Goal: Book appointment/travel/reservation

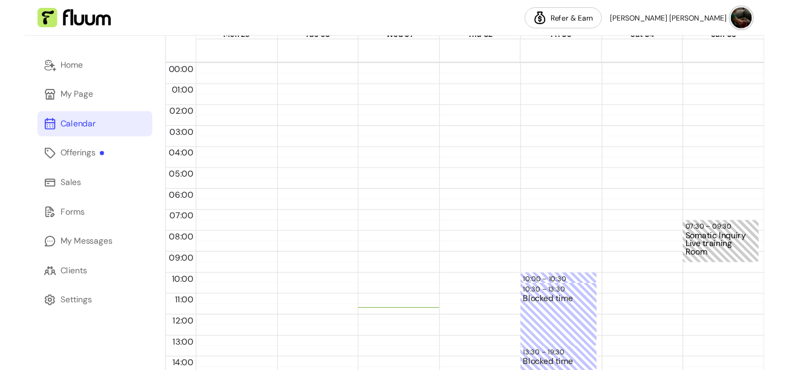
scroll to position [47, 0]
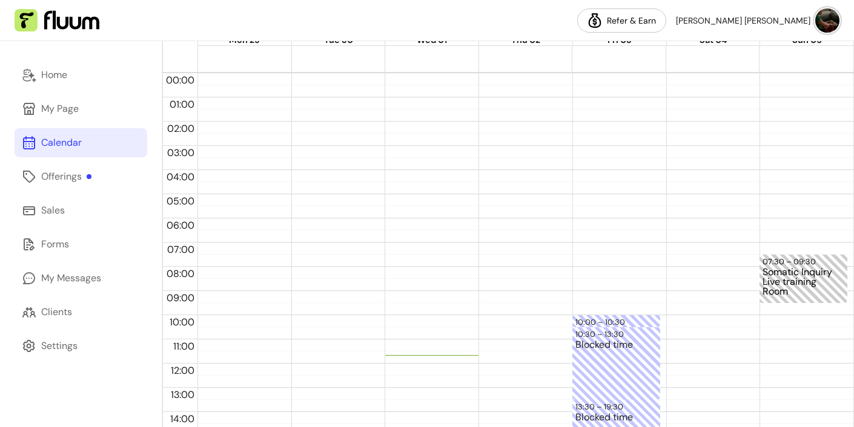
click at [686, 321] on div at bounding box center [710, 363] width 88 height 581
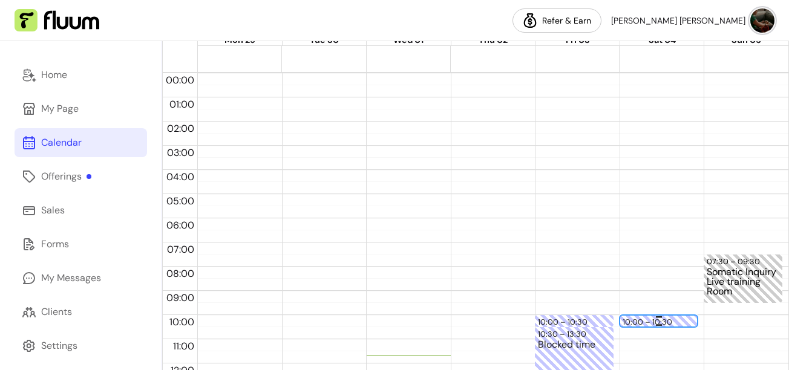
click at [681, 320] on div "10:00 – 10:30" at bounding box center [659, 323] width 73 height 12
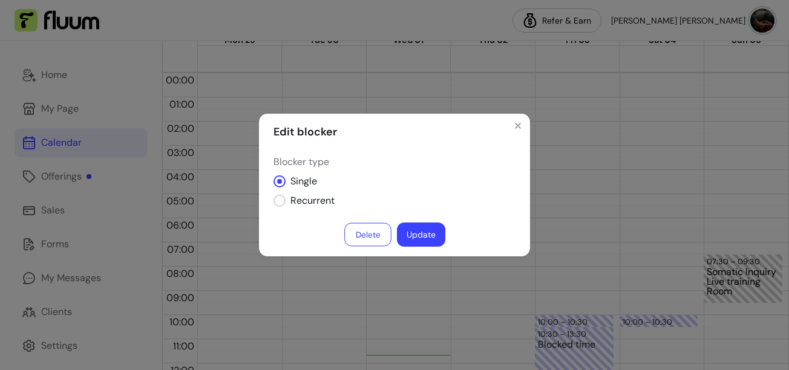
click at [365, 231] on button "Delete" at bounding box center [367, 235] width 47 height 24
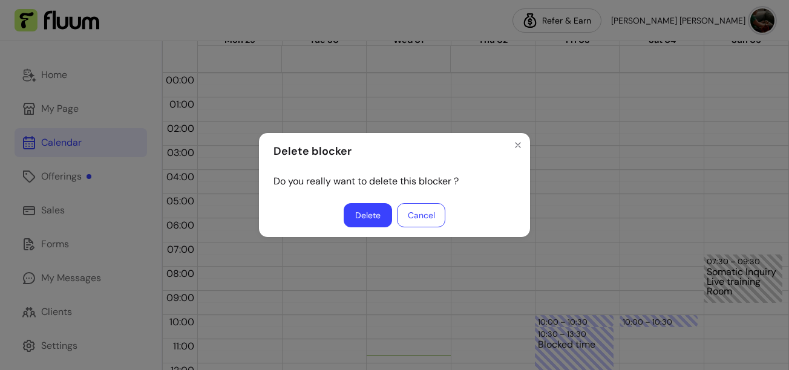
click at [363, 205] on button "Delete" at bounding box center [368, 215] width 48 height 24
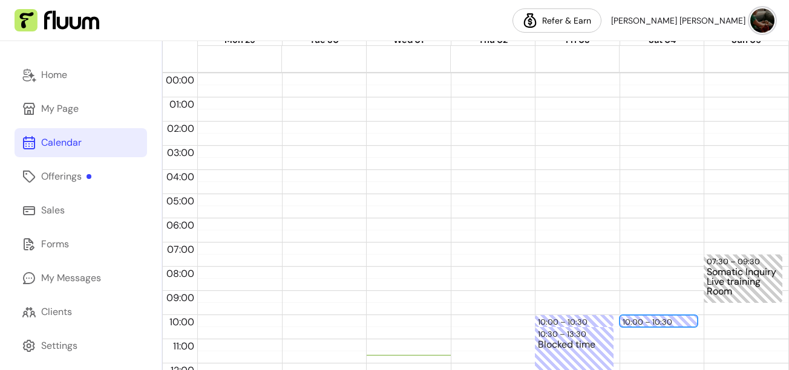
scroll to position [0, 0]
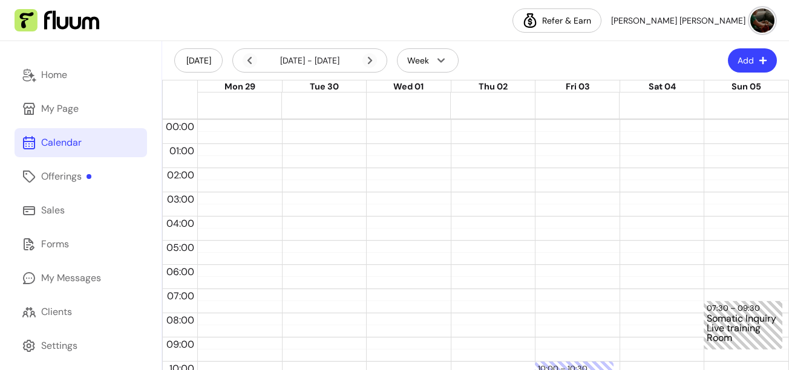
click at [748, 59] on button "Add" at bounding box center [752, 60] width 49 height 24
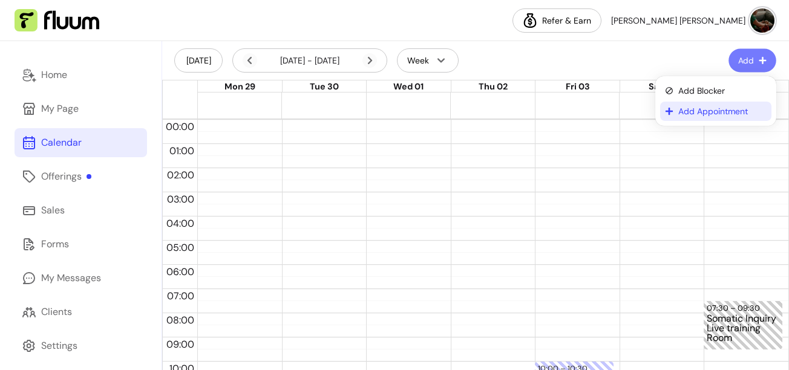
click at [709, 113] on span "Add Appointment" at bounding box center [723, 111] width 88 height 12
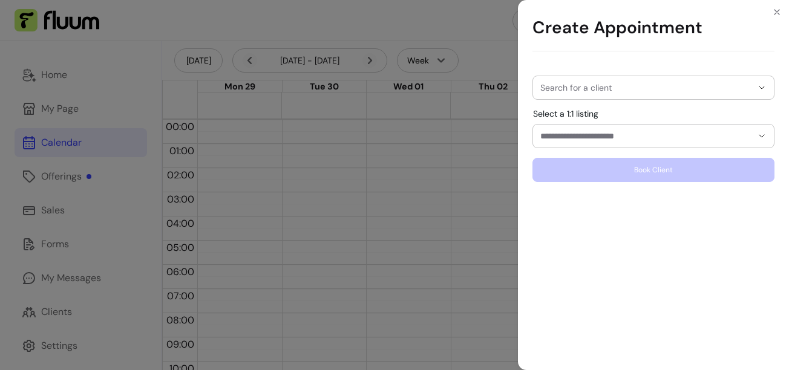
click at [660, 90] on input "Search for a client" at bounding box center [647, 88] width 212 height 12
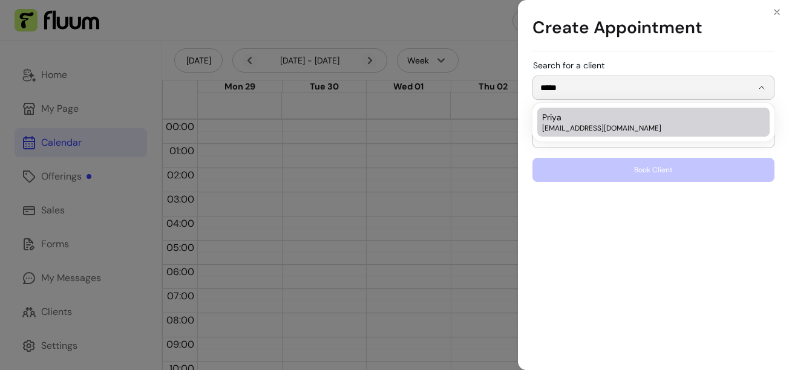
click at [629, 128] on span "[EMAIL_ADDRESS][DOMAIN_NAME]" at bounding box center [647, 128] width 211 height 10
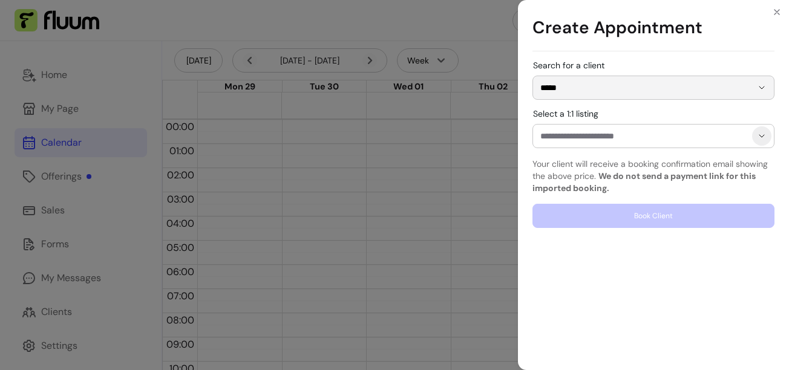
type input "*****"
click at [763, 139] on icon "Show suggestions" at bounding box center [762, 136] width 10 height 10
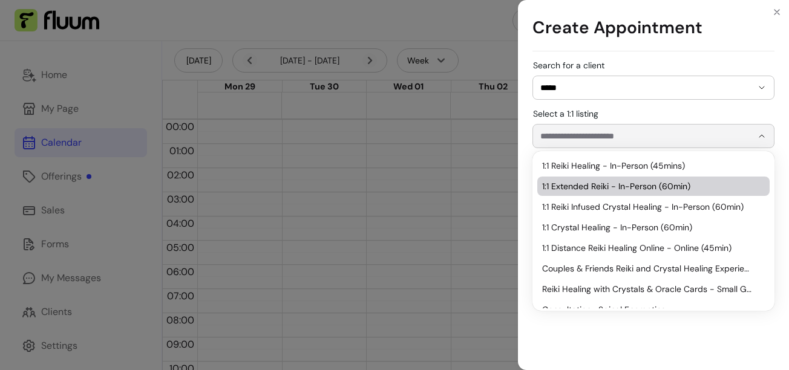
click at [705, 189] on span "1:1 Extended Reiki - In-Person (60min)" at bounding box center [647, 186] width 211 height 12
type input "**********"
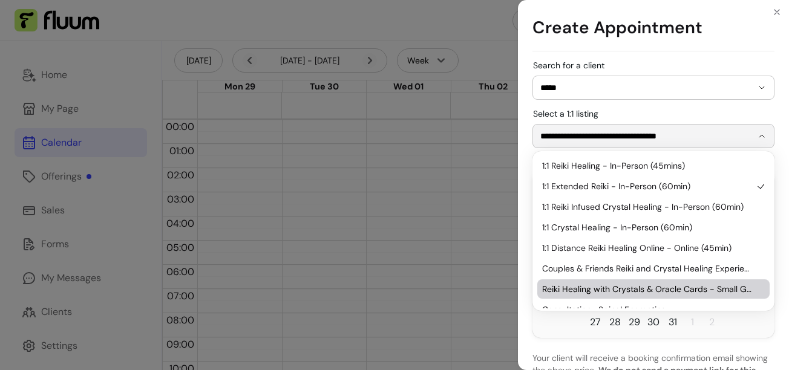
click at [782, 266] on div "**********" at bounding box center [653, 213] width 271 height 314
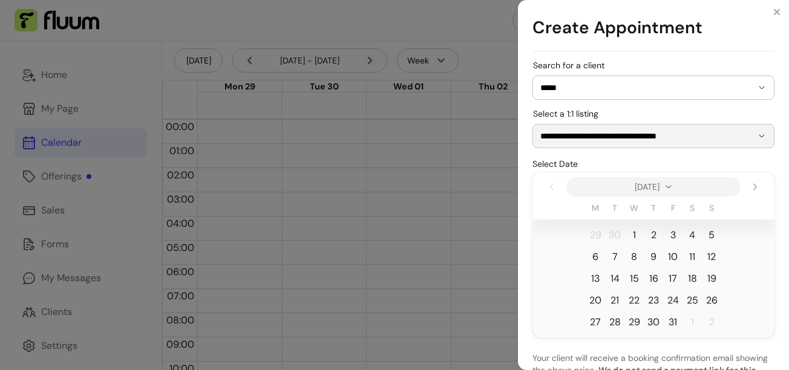
click at [693, 235] on span "4" at bounding box center [693, 235] width 6 height 15
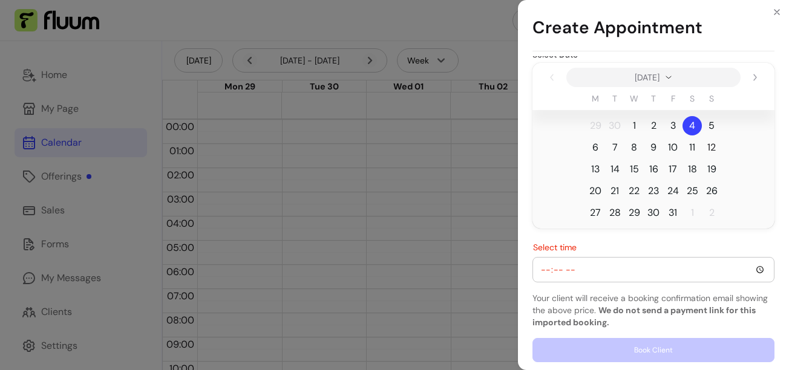
scroll to position [111, 0]
click at [760, 269] on input "Select time" at bounding box center [654, 268] width 226 height 13
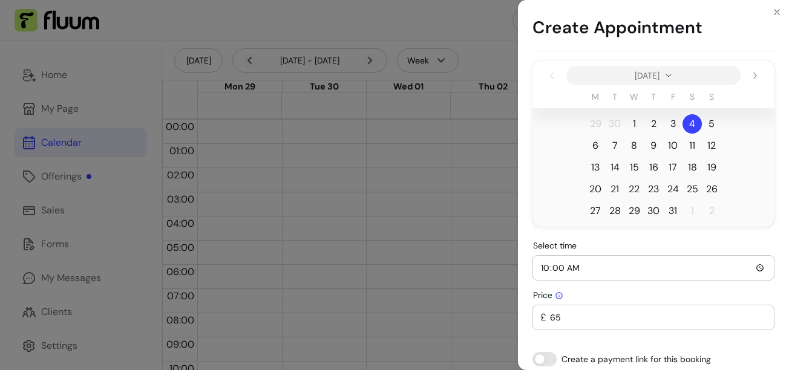
type input "10:00"
click at [700, 219] on td "1" at bounding box center [692, 211] width 19 height 22
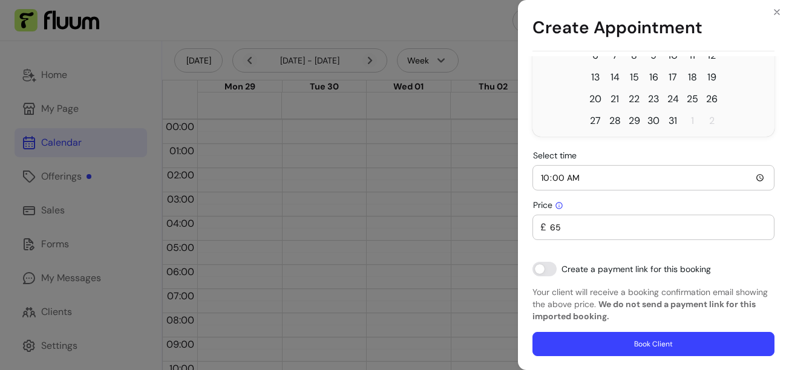
click at [669, 346] on button "Book Client" at bounding box center [654, 344] width 242 height 24
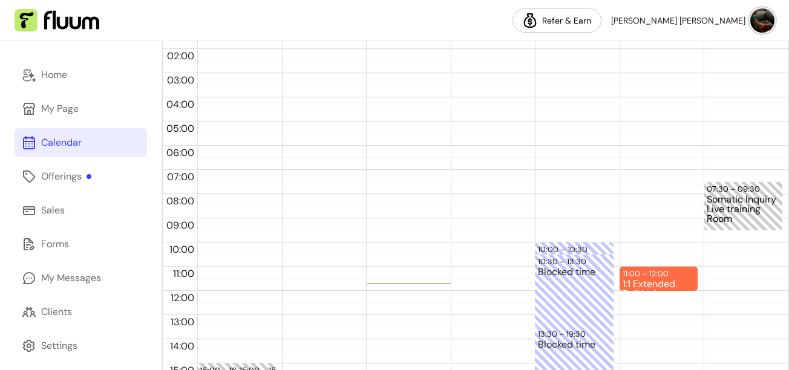
scroll to position [231, 0]
